Goal: Check status: Check status

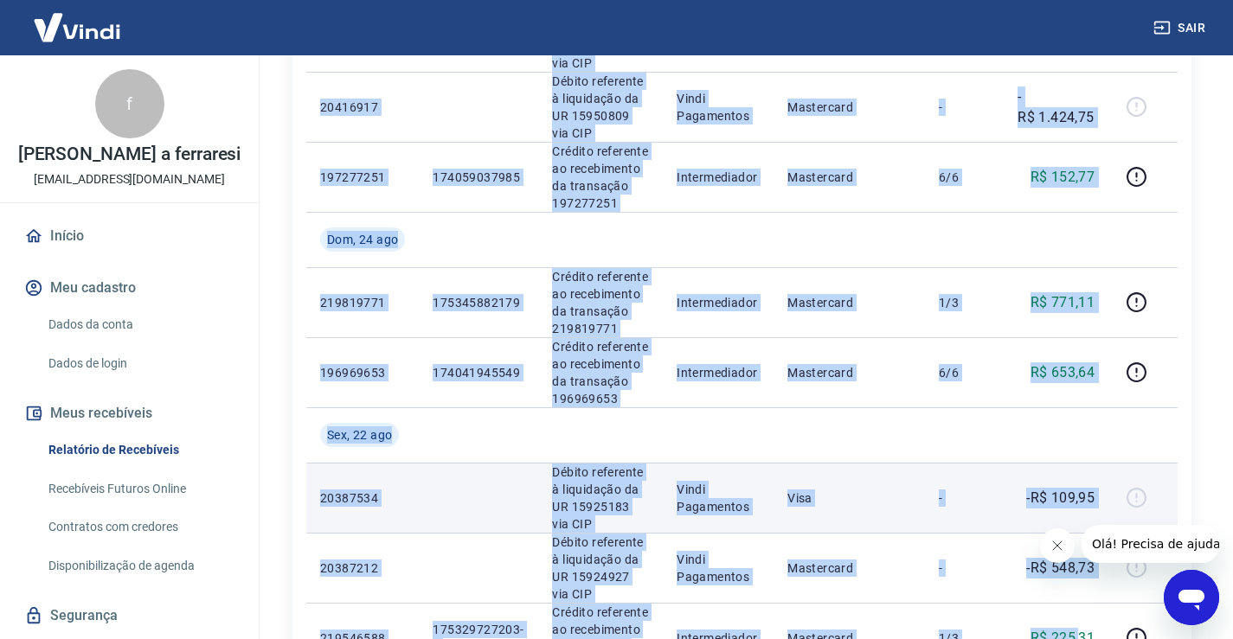
scroll to position [593, 0]
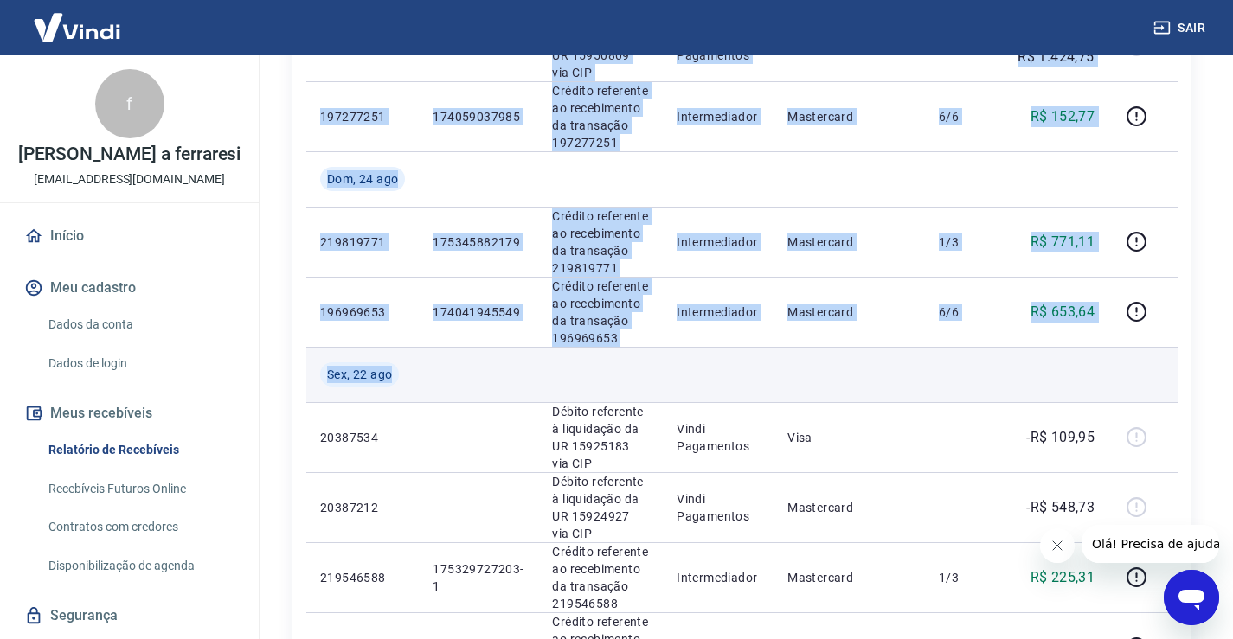
drag, startPoint x: 317, startPoint y: 162, endPoint x: 1117, endPoint y: 353, distance: 822.6
click at [1117, 353] on tbody "[DATE] 215634995 175104837757 Crédito referente ao recebimento da transação 215…" at bounding box center [741, 647] width 871 height 1774
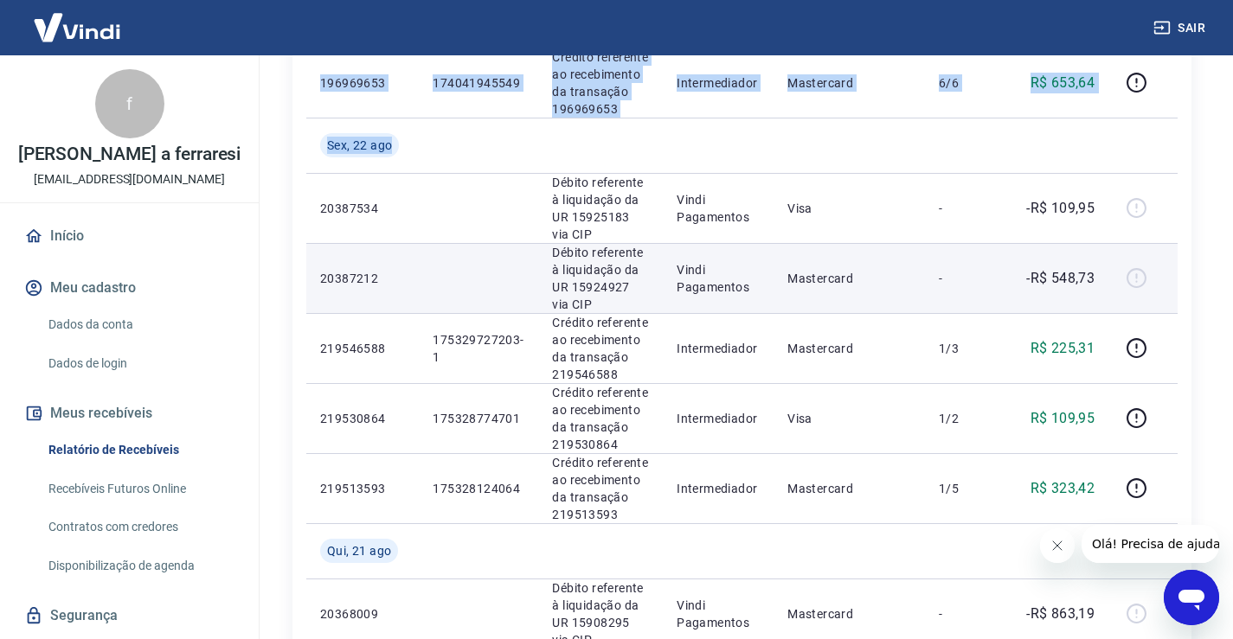
scroll to position [853, 0]
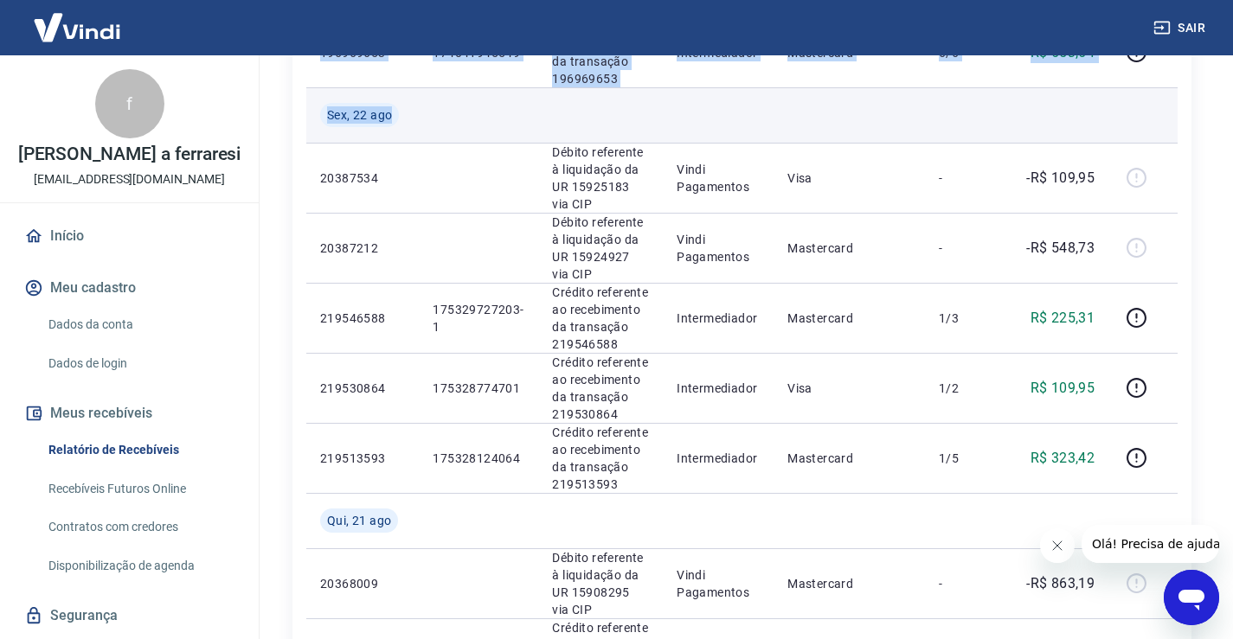
click at [317, 125] on td "Sex, 22 ago" at bounding box center [362, 114] width 112 height 55
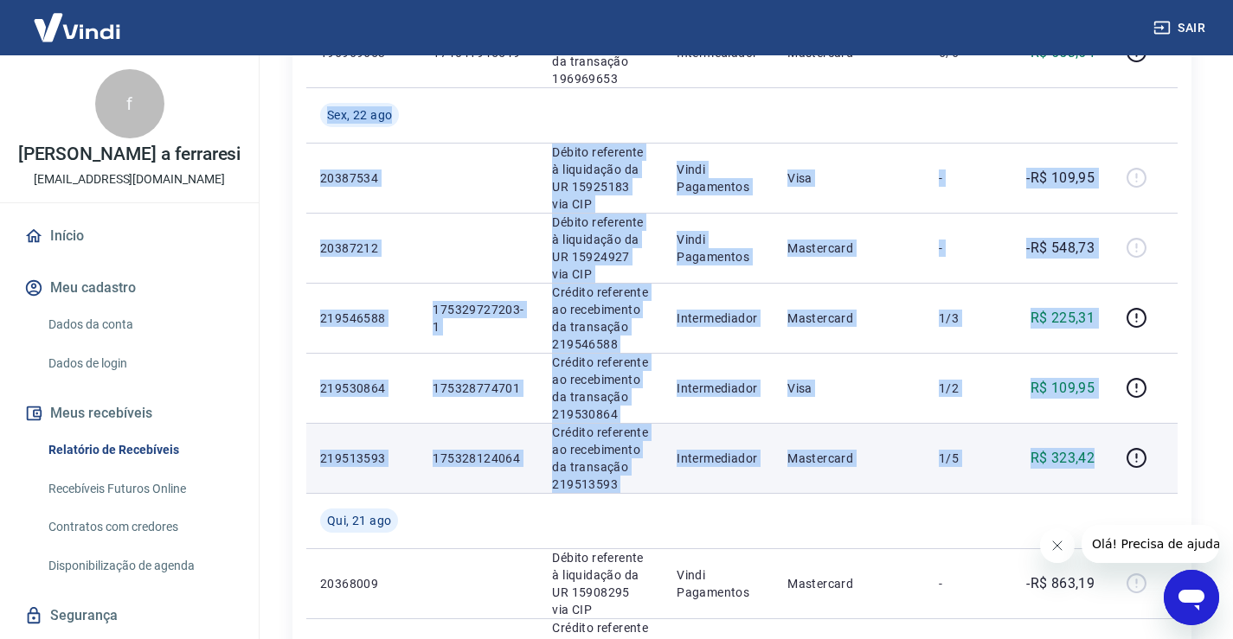
drag, startPoint x: 322, startPoint y: 110, endPoint x: 1103, endPoint y: 473, distance: 861.4
click at [1105, 475] on tbody "[DATE] 215634995 175104837757 Crédito referente ao recebimento da transação 215…" at bounding box center [741, 388] width 871 height 1774
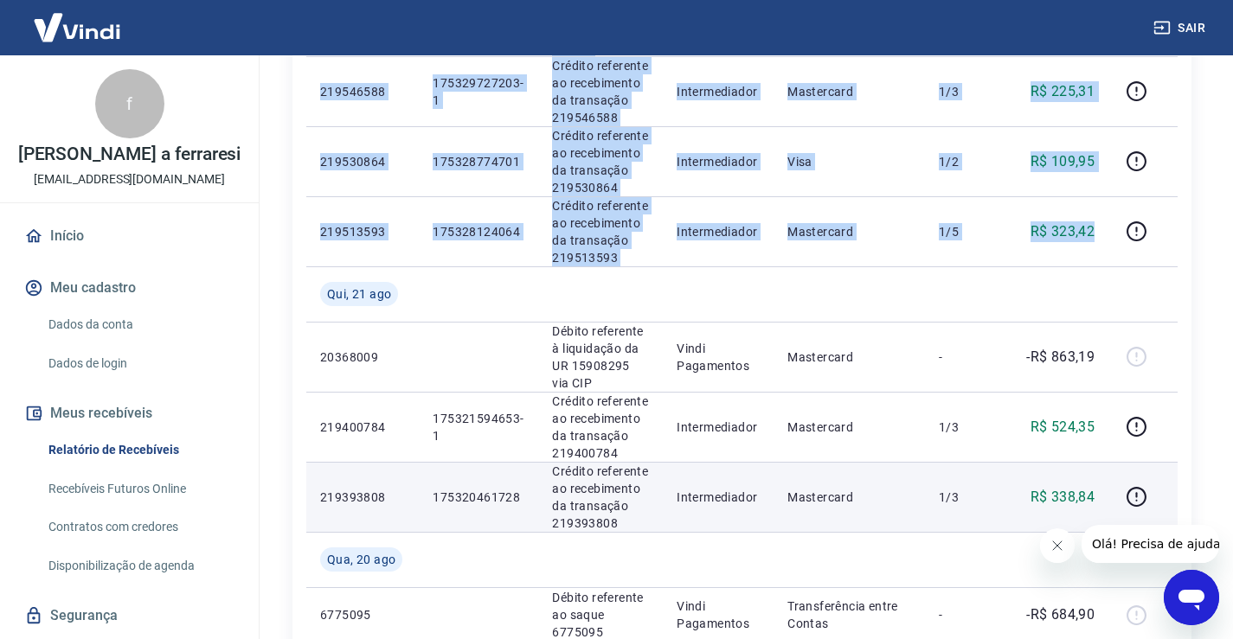
scroll to position [1199, 0]
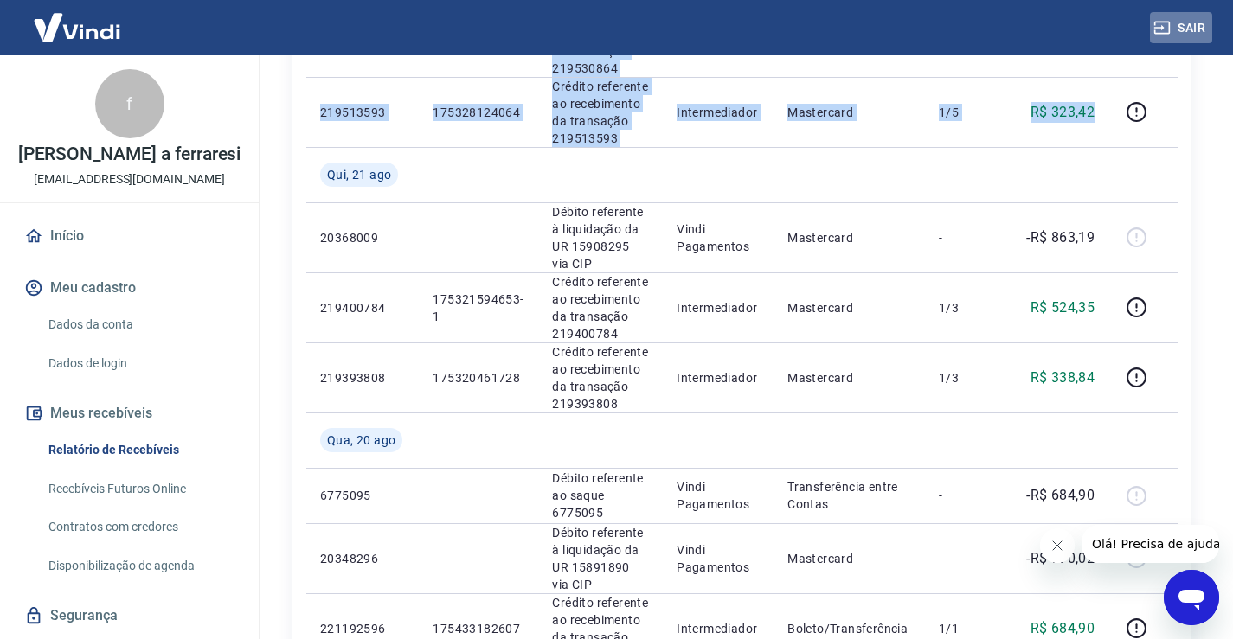
click at [1189, 27] on button "Sair" at bounding box center [1180, 28] width 62 height 32
